Goal: Information Seeking & Learning: Learn about a topic

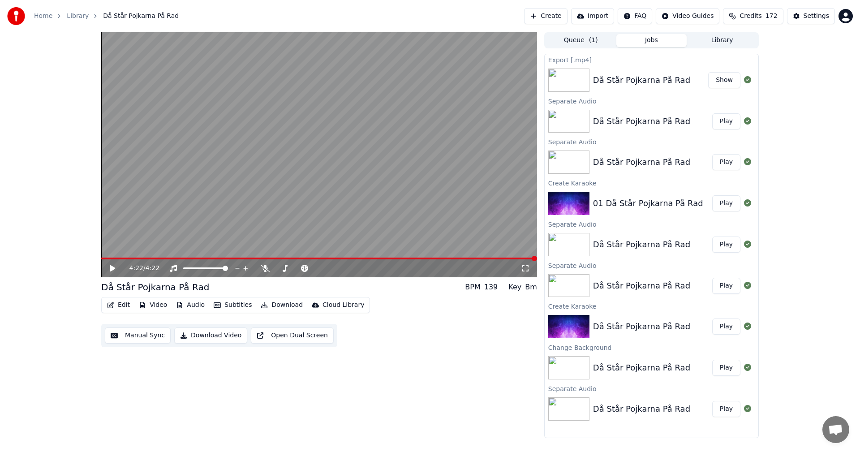
click at [112, 269] on icon at bounding box center [112, 268] width 5 height 6
click at [142, 256] on video at bounding box center [319, 154] width 436 height 245
click at [161, 257] on span at bounding box center [319, 258] width 436 height 2
click at [187, 257] on span at bounding box center [319, 258] width 436 height 2
click at [221, 257] on video at bounding box center [319, 154] width 436 height 245
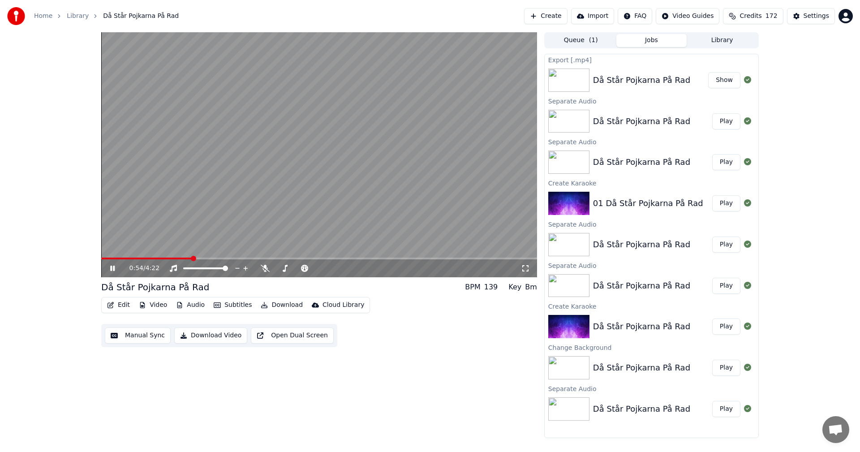
click at [664, 41] on button "Jobs" at bounding box center [651, 40] width 71 height 13
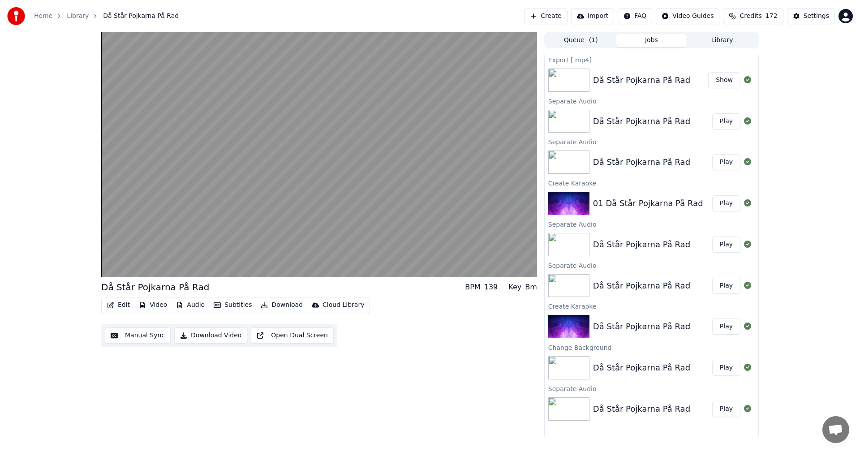
click at [582, 79] on img at bounding box center [568, 80] width 41 height 23
click at [716, 76] on button "Show" at bounding box center [724, 80] width 32 height 16
click at [723, 82] on button "Show" at bounding box center [724, 80] width 32 height 16
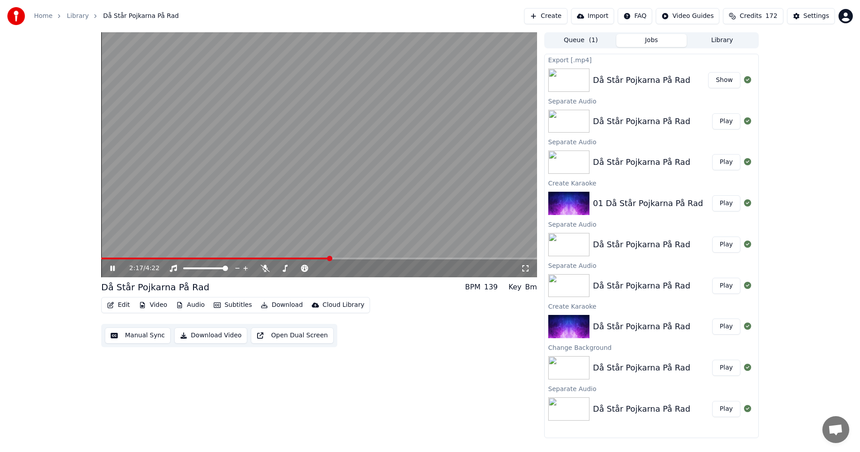
click at [112, 272] on icon at bounding box center [118, 268] width 21 height 7
